Goal: Task Accomplishment & Management: Complete application form

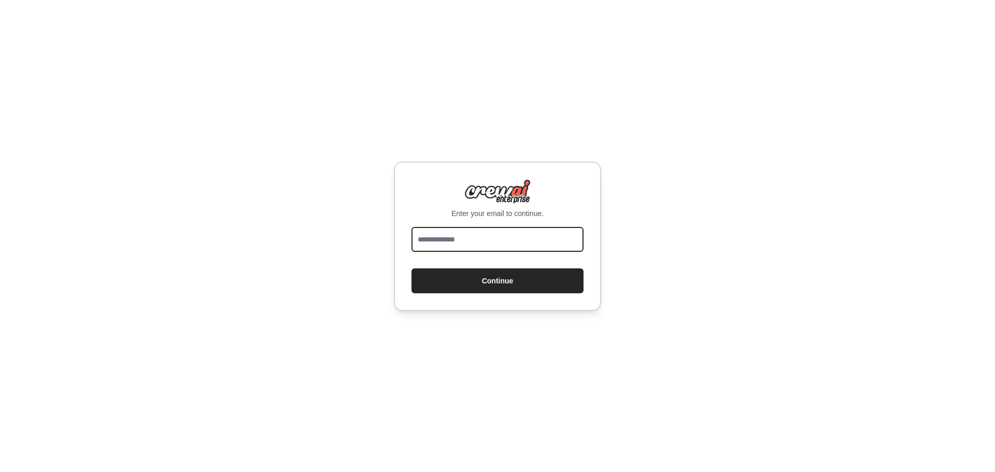
click at [472, 237] on input "email" at bounding box center [497, 239] width 172 height 25
type input "**********"
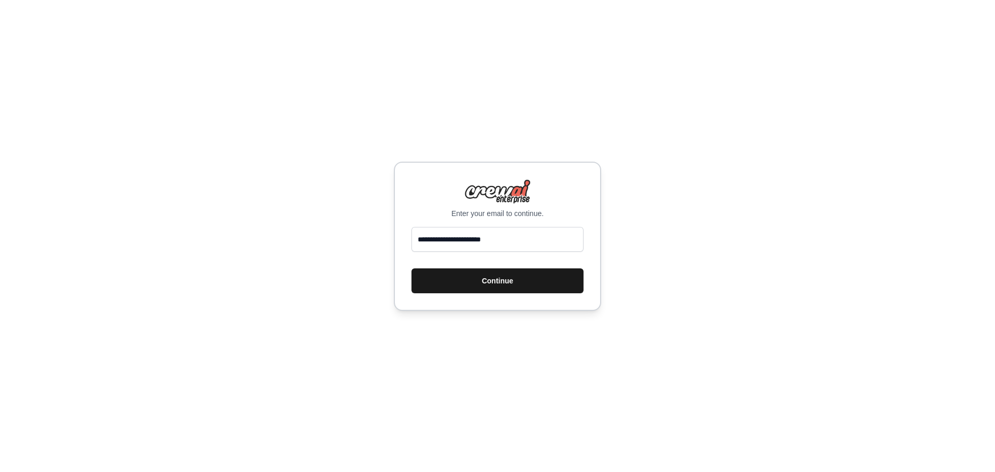
click at [484, 282] on button "Continue" at bounding box center [497, 280] width 172 height 25
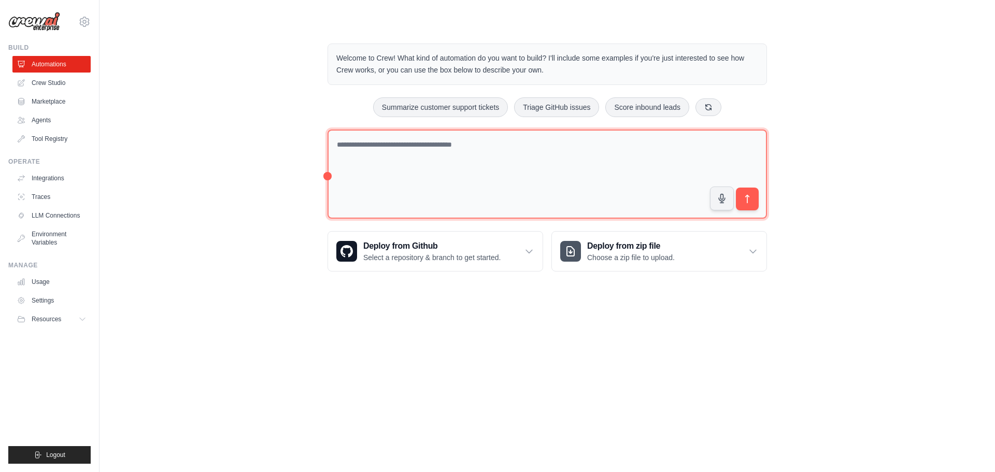
click at [443, 151] on textarea at bounding box center [547, 175] width 439 height 90
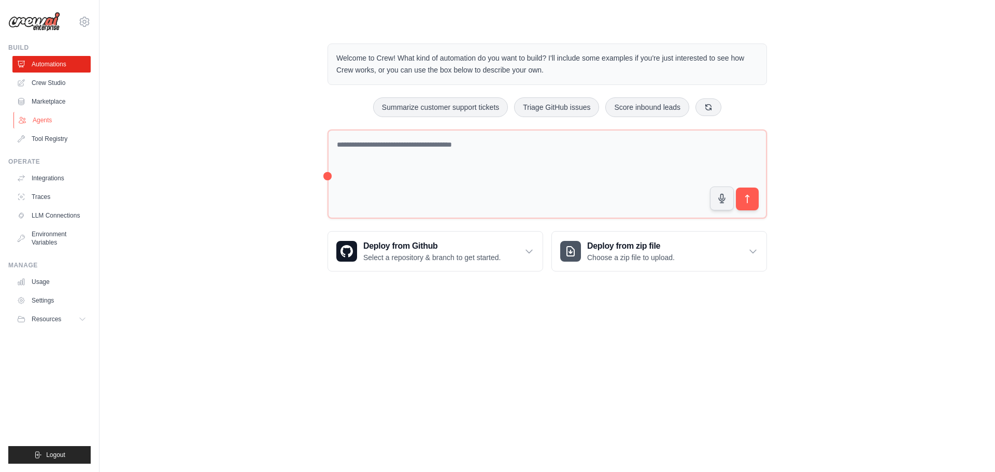
click at [42, 116] on link "Agents" at bounding box center [52, 120] width 78 height 17
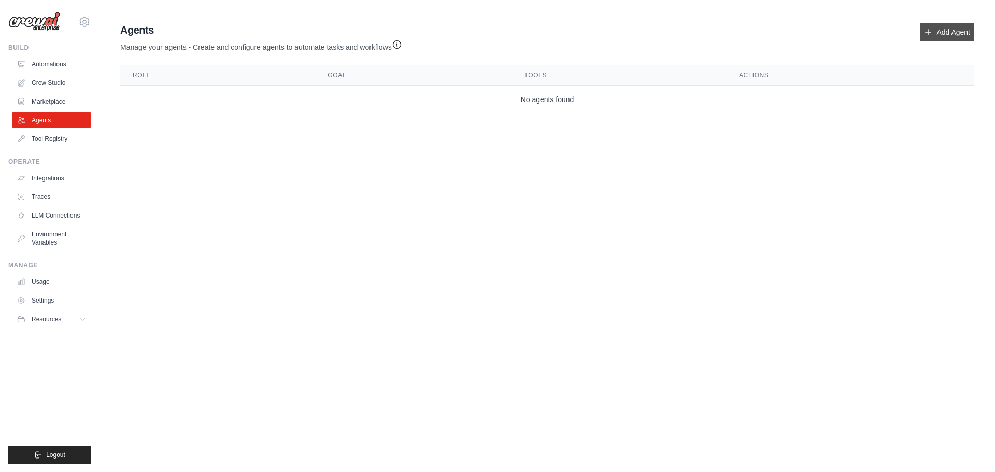
click at [937, 35] on link "Add Agent" at bounding box center [947, 32] width 54 height 19
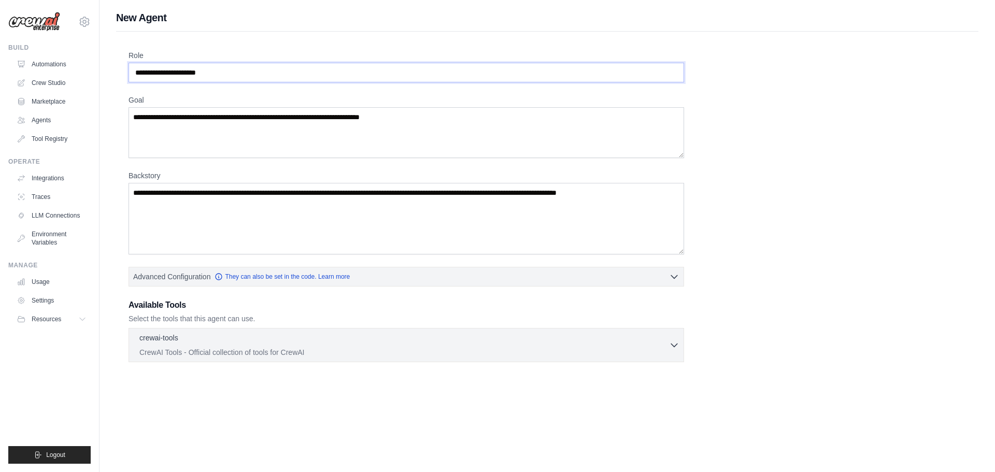
click at [475, 74] on input "Role" at bounding box center [407, 73] width 556 height 20
click at [415, 205] on textarea "Backstory" at bounding box center [407, 219] width 556 height 72
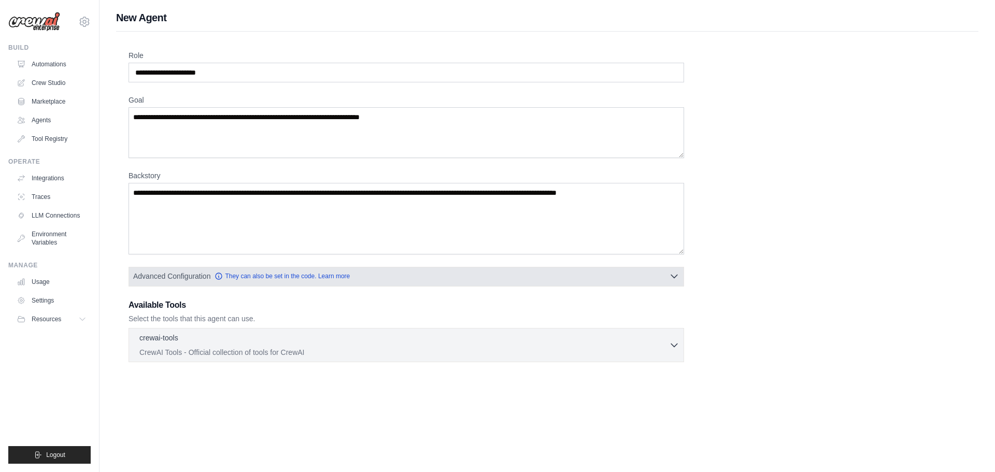
click at [395, 278] on button "Advanced Configuration They can also be set in the code. Learn more" at bounding box center [406, 276] width 555 height 19
click at [439, 279] on button "Advanced Configuration They can also be set in the code. Learn more" at bounding box center [406, 276] width 555 height 19
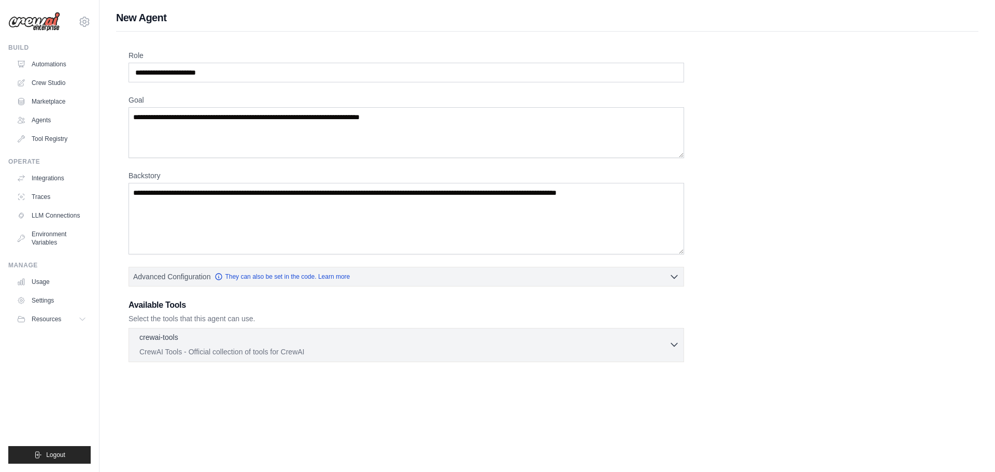
click at [466, 351] on p "CrewAI Tools - Official collection of tools for CrewAI" at bounding box center [404, 352] width 530 height 10
click at [671, 343] on icon "button" at bounding box center [674, 344] width 10 height 10
click at [538, 75] on input "Role" at bounding box center [407, 73] width 556 height 20
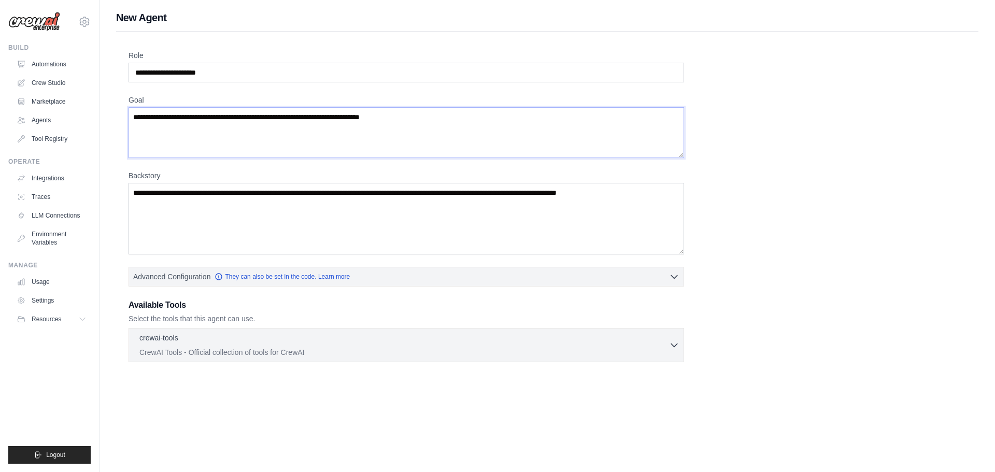
click at [514, 138] on textarea "Goal" at bounding box center [407, 132] width 556 height 51
click at [498, 131] on textarea "Goal" at bounding box center [407, 132] width 556 height 51
